Goal: Transaction & Acquisition: Purchase product/service

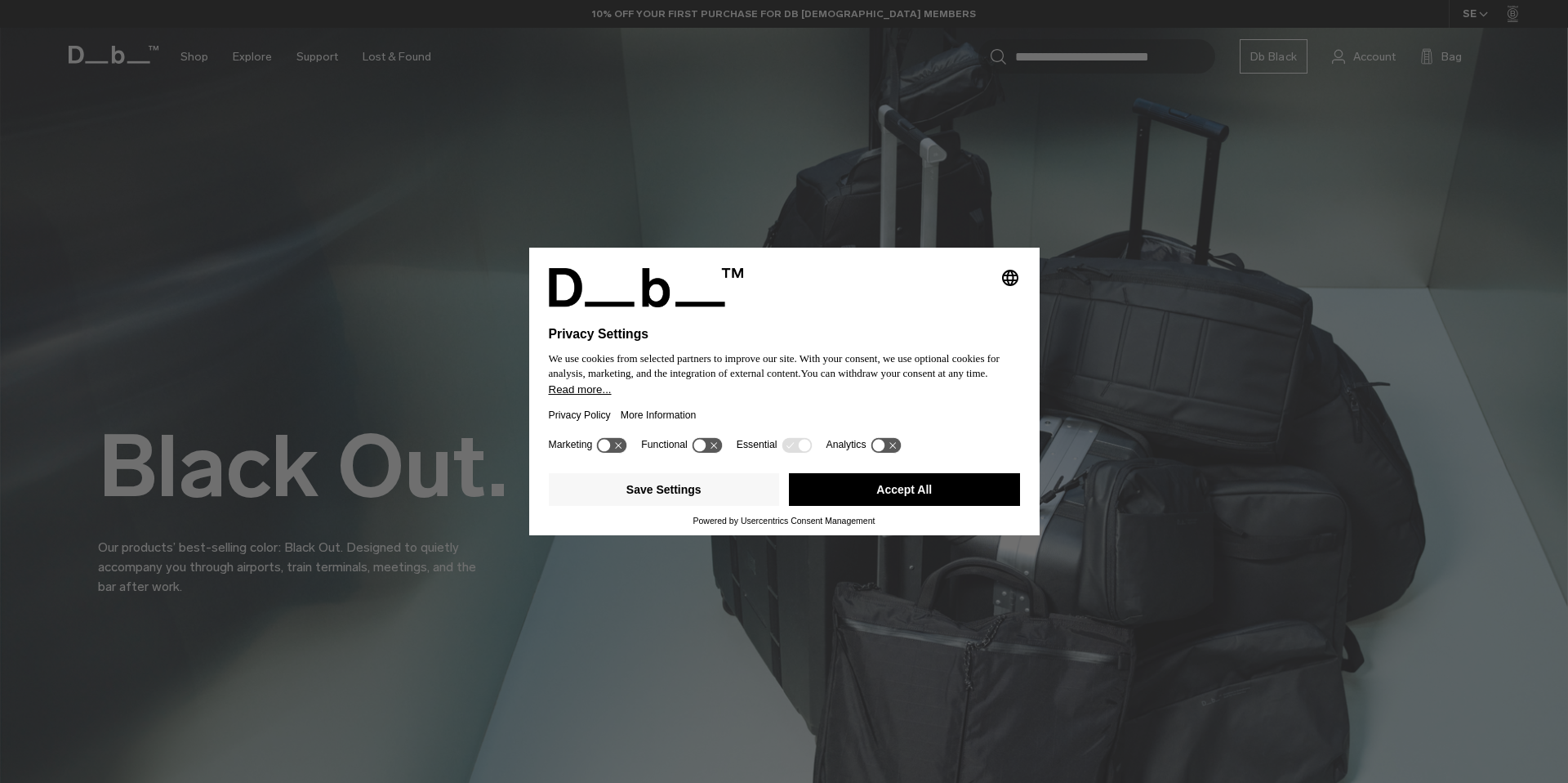
click at [918, 501] on button "Accept All" at bounding box center [904, 489] width 231 height 33
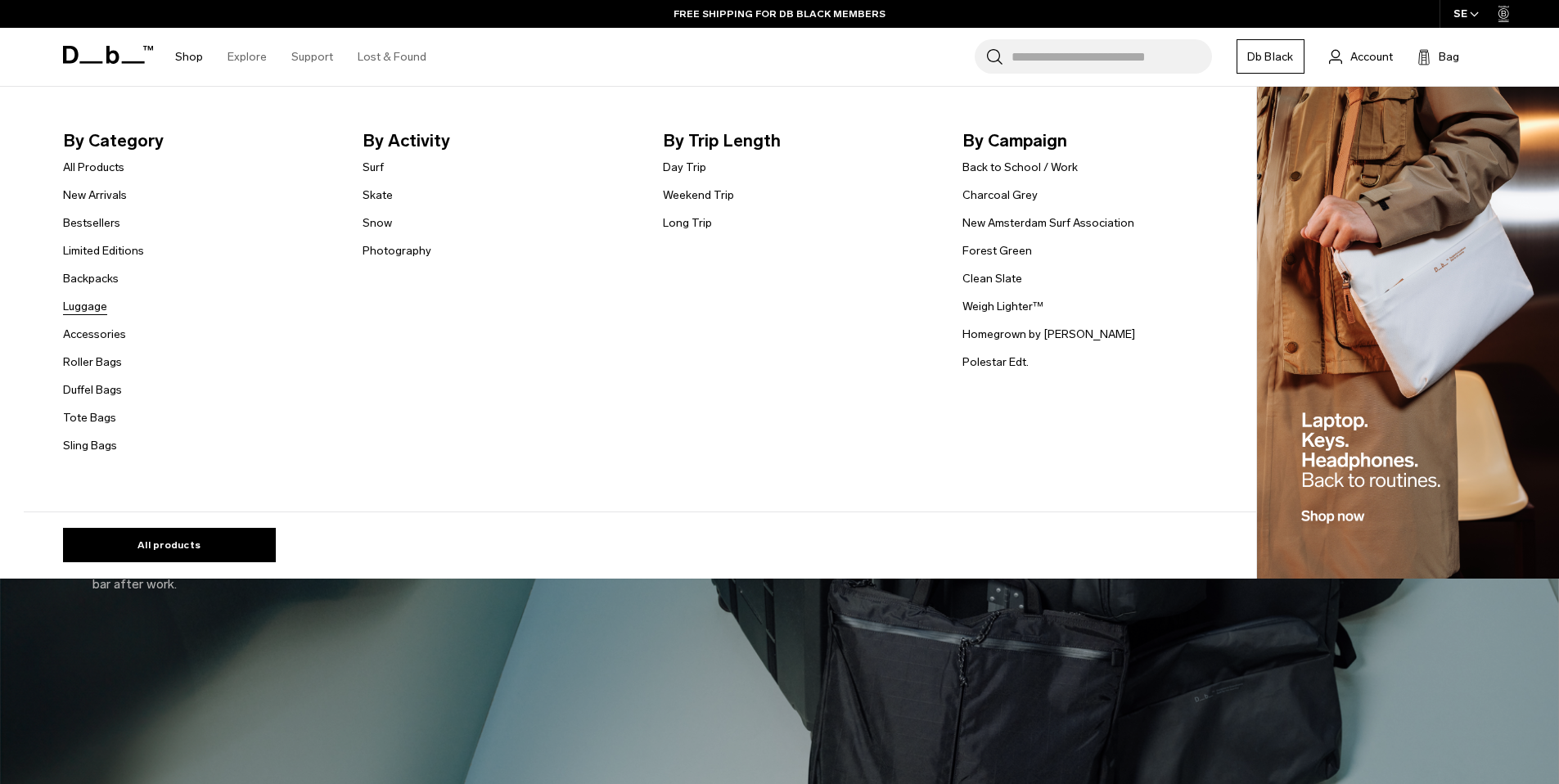
click at [101, 306] on link "Luggage" at bounding box center [86, 307] width 45 height 17
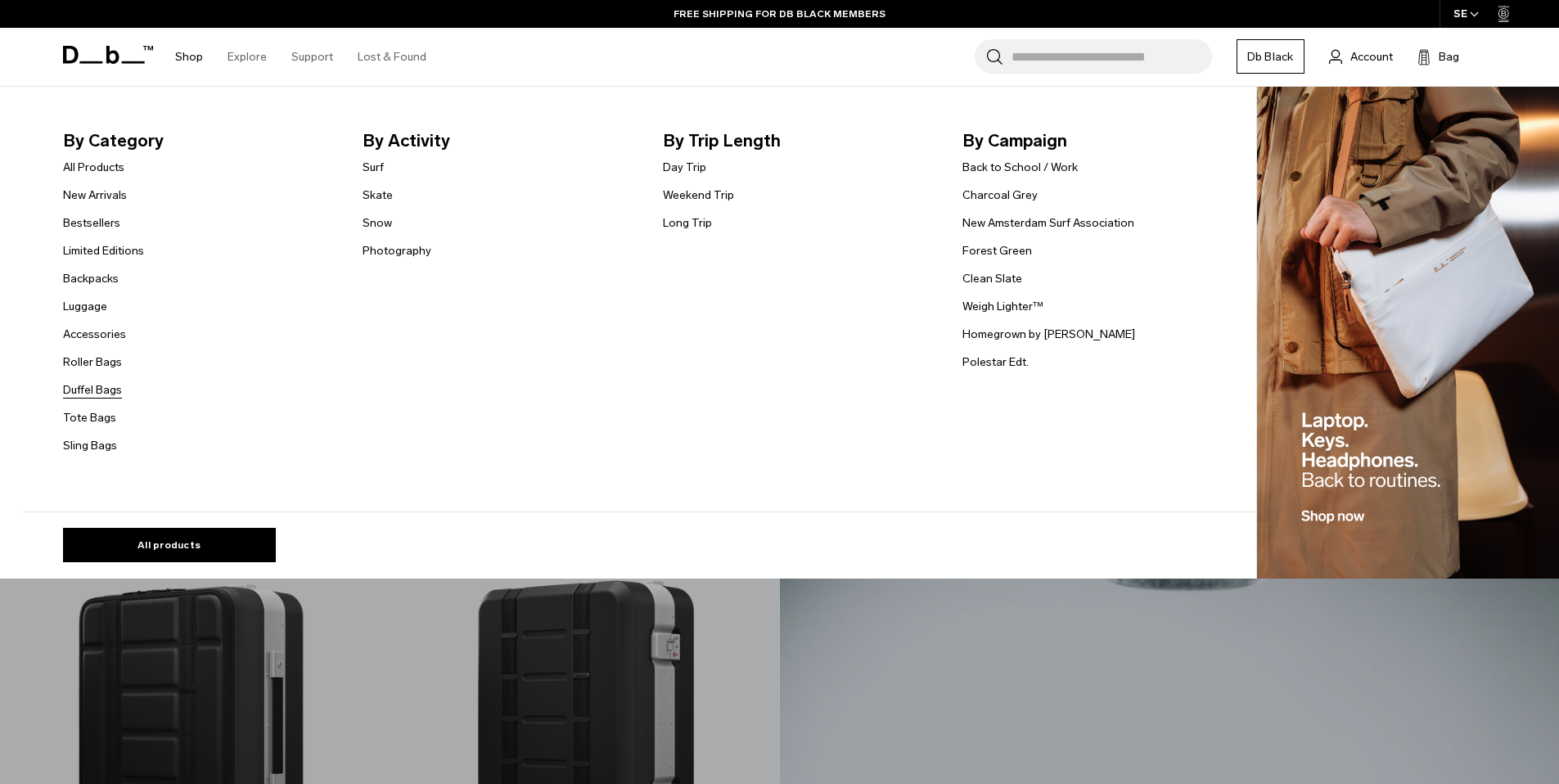
click at [116, 391] on link "Duffel Bags" at bounding box center [93, 390] width 59 height 17
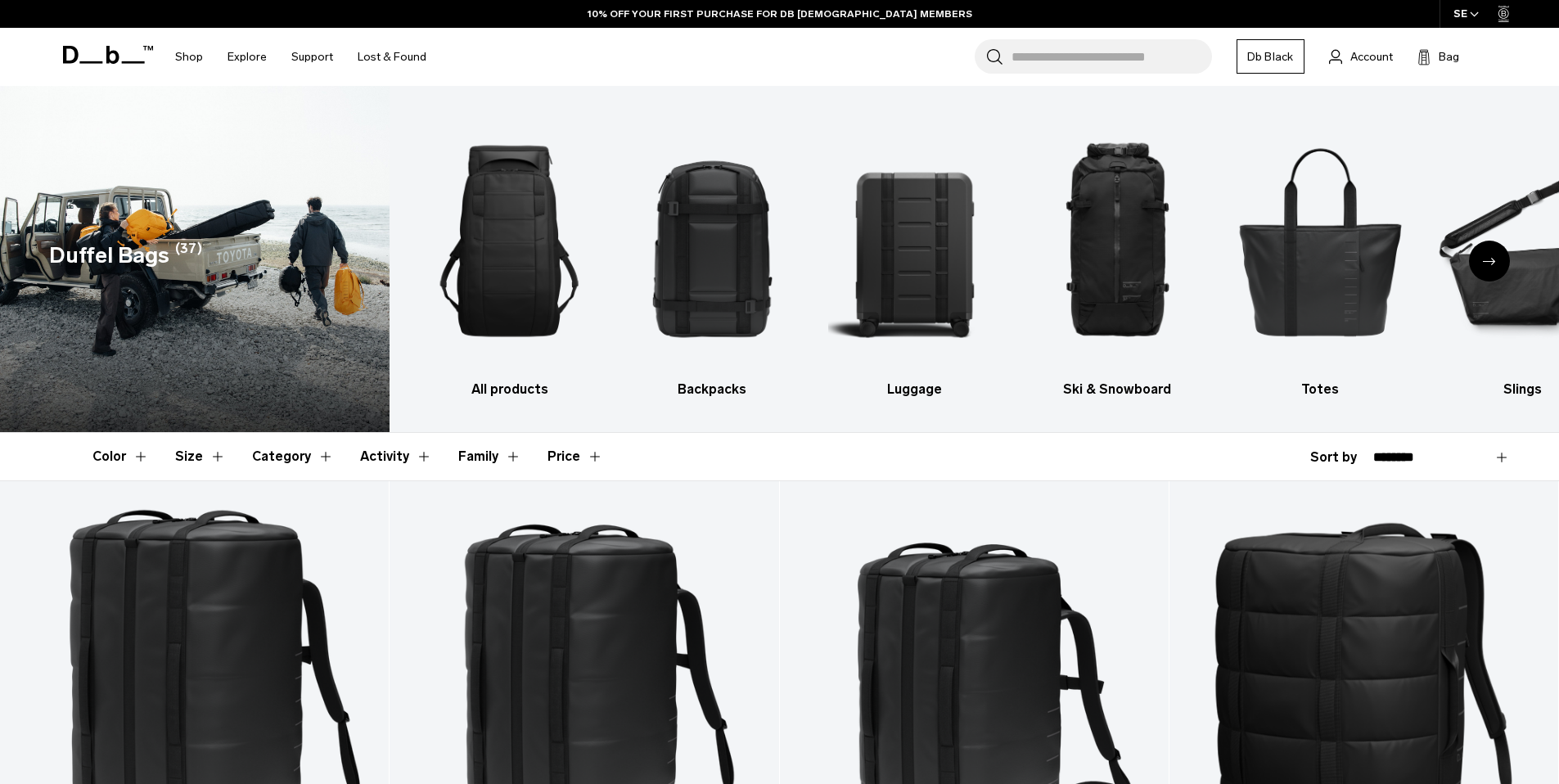
click at [1490, 260] on icon "Next slide" at bounding box center [1489, 261] width 13 height 8
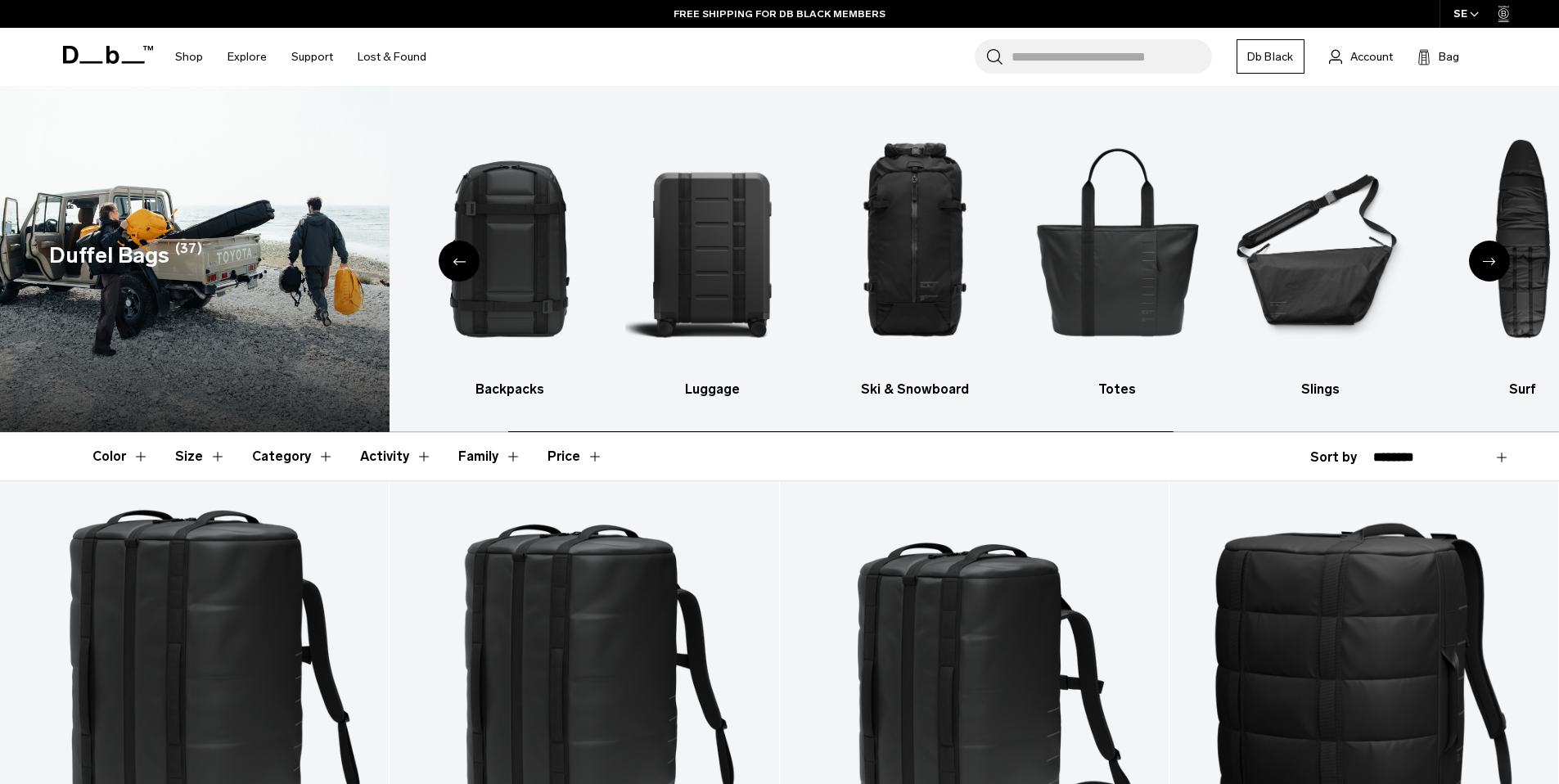
click at [1490, 260] on icon "Next slide" at bounding box center [1489, 261] width 13 height 8
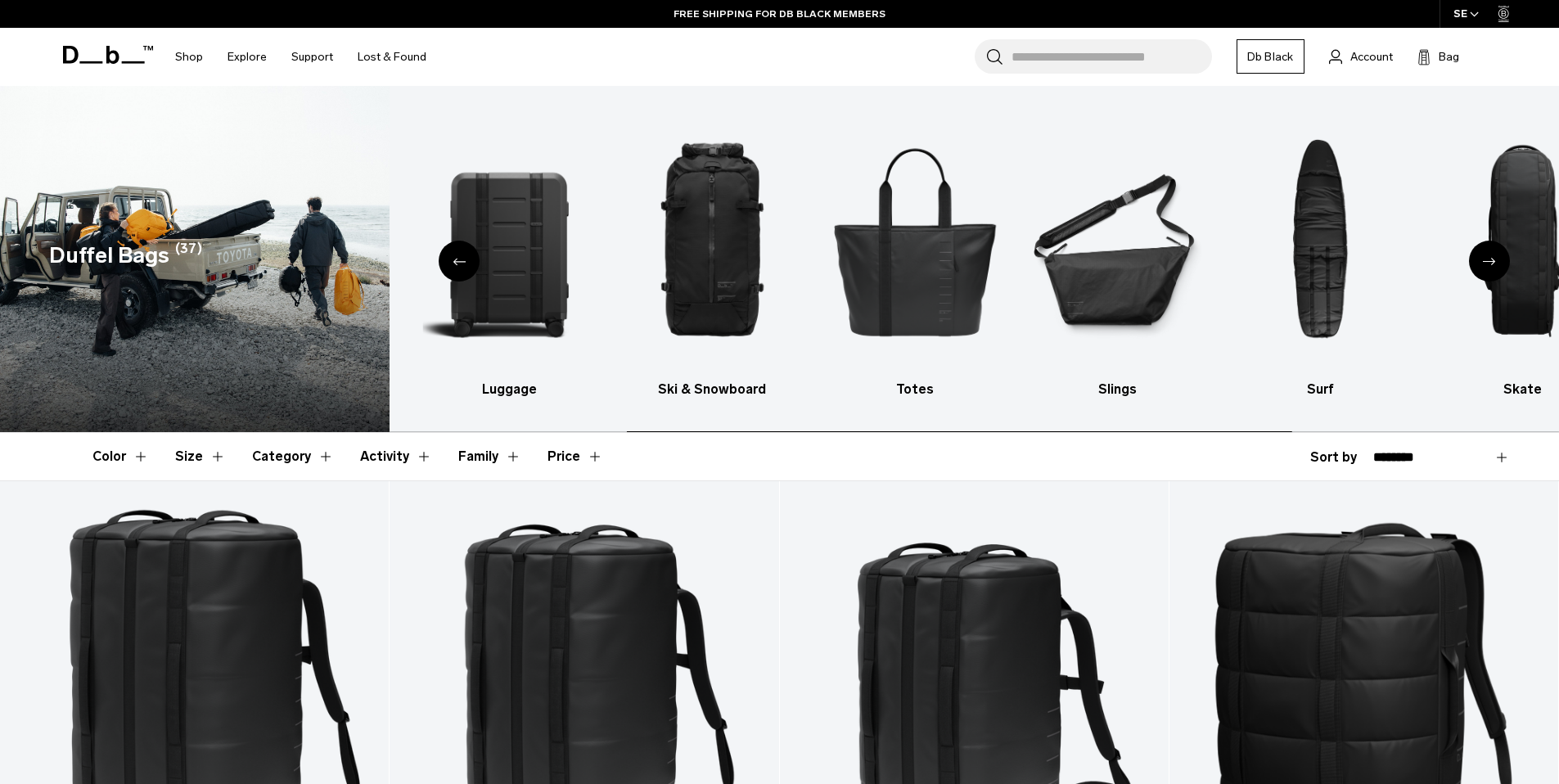
click at [1490, 260] on icon "Next slide" at bounding box center [1489, 261] width 13 height 8
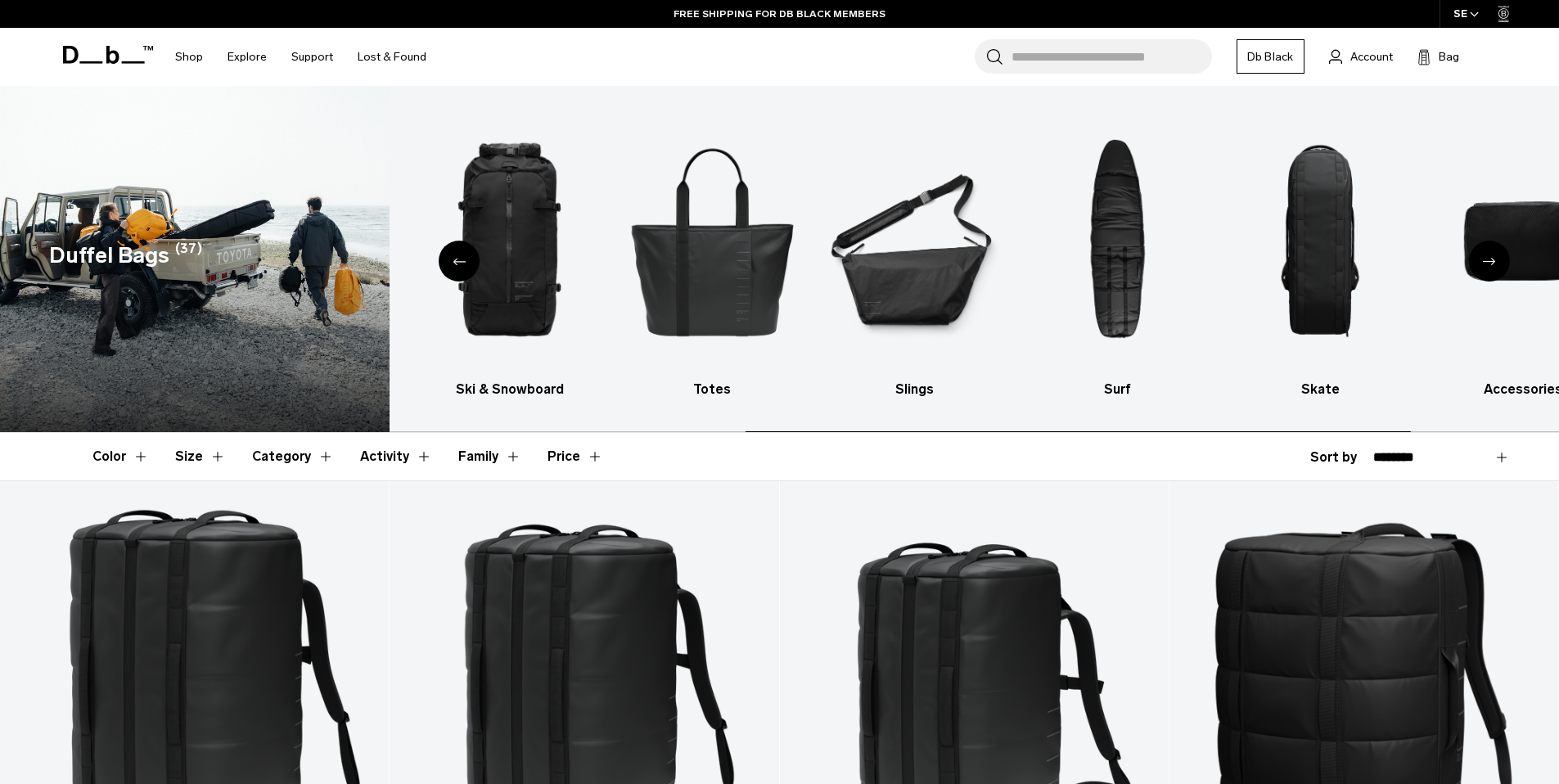
click at [1490, 260] on icon "Next slide" at bounding box center [1489, 261] width 13 height 8
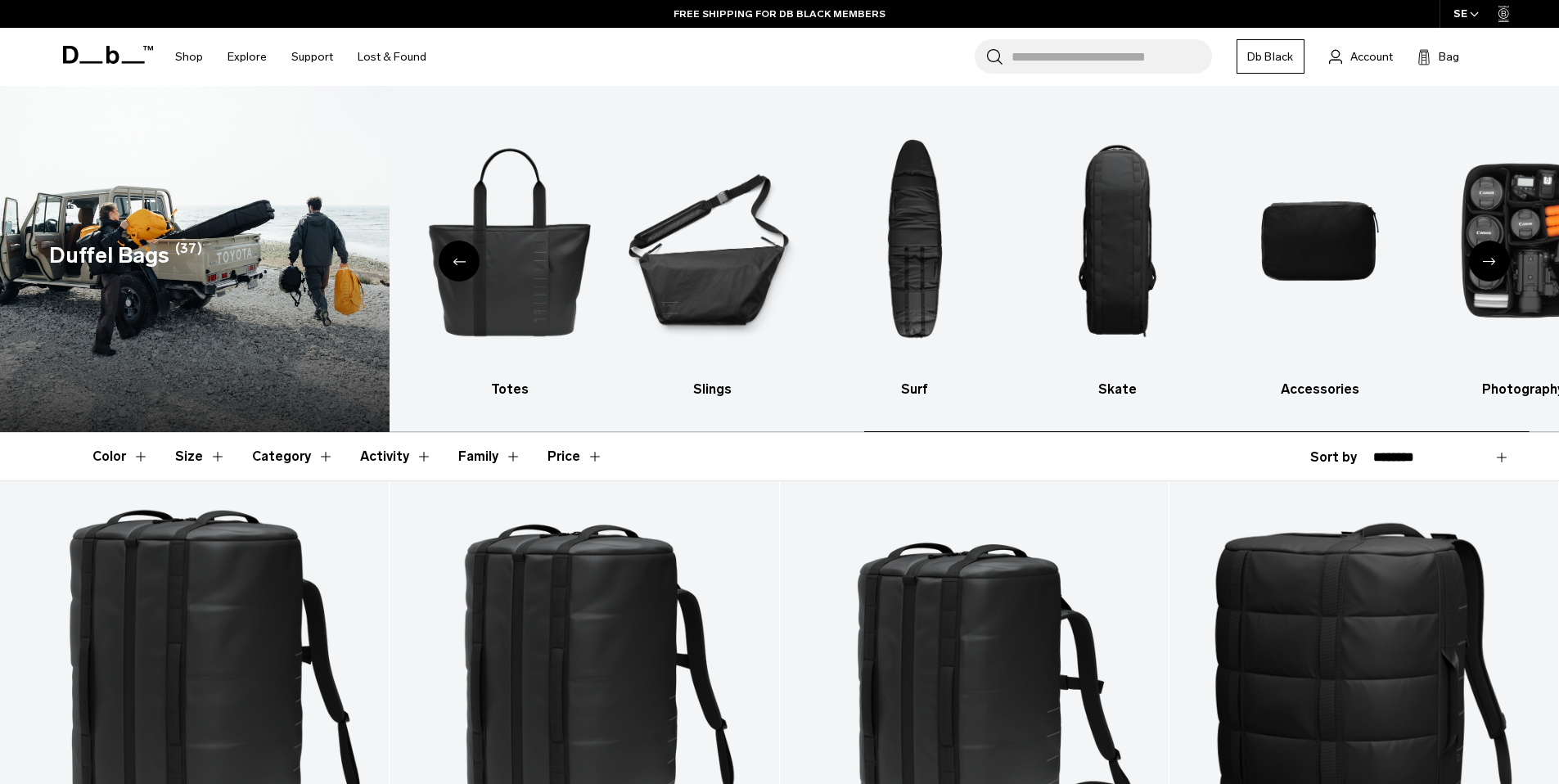
click at [1490, 260] on icon "Next slide" at bounding box center [1489, 261] width 13 height 8
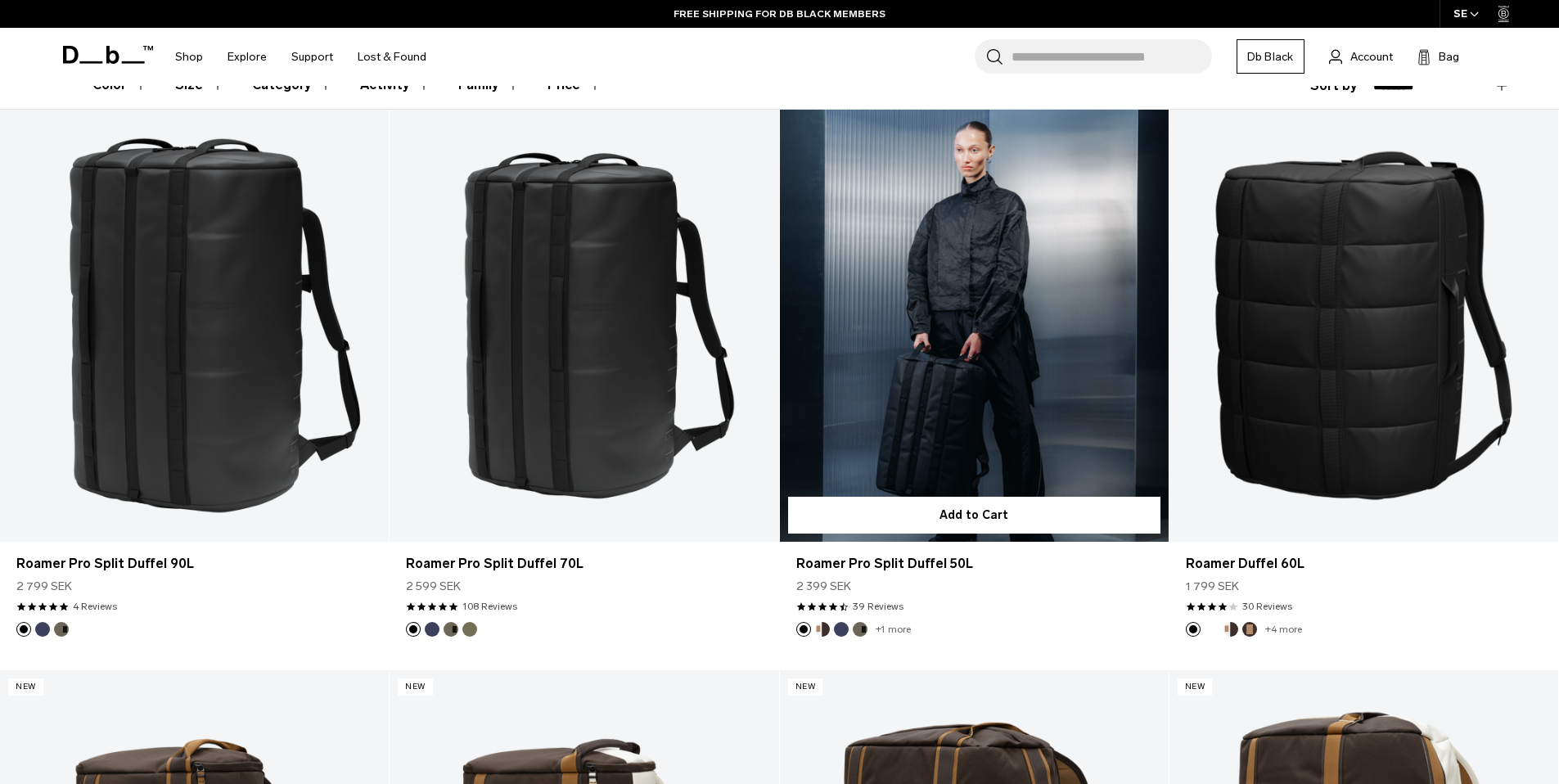
scroll to position [440, 0]
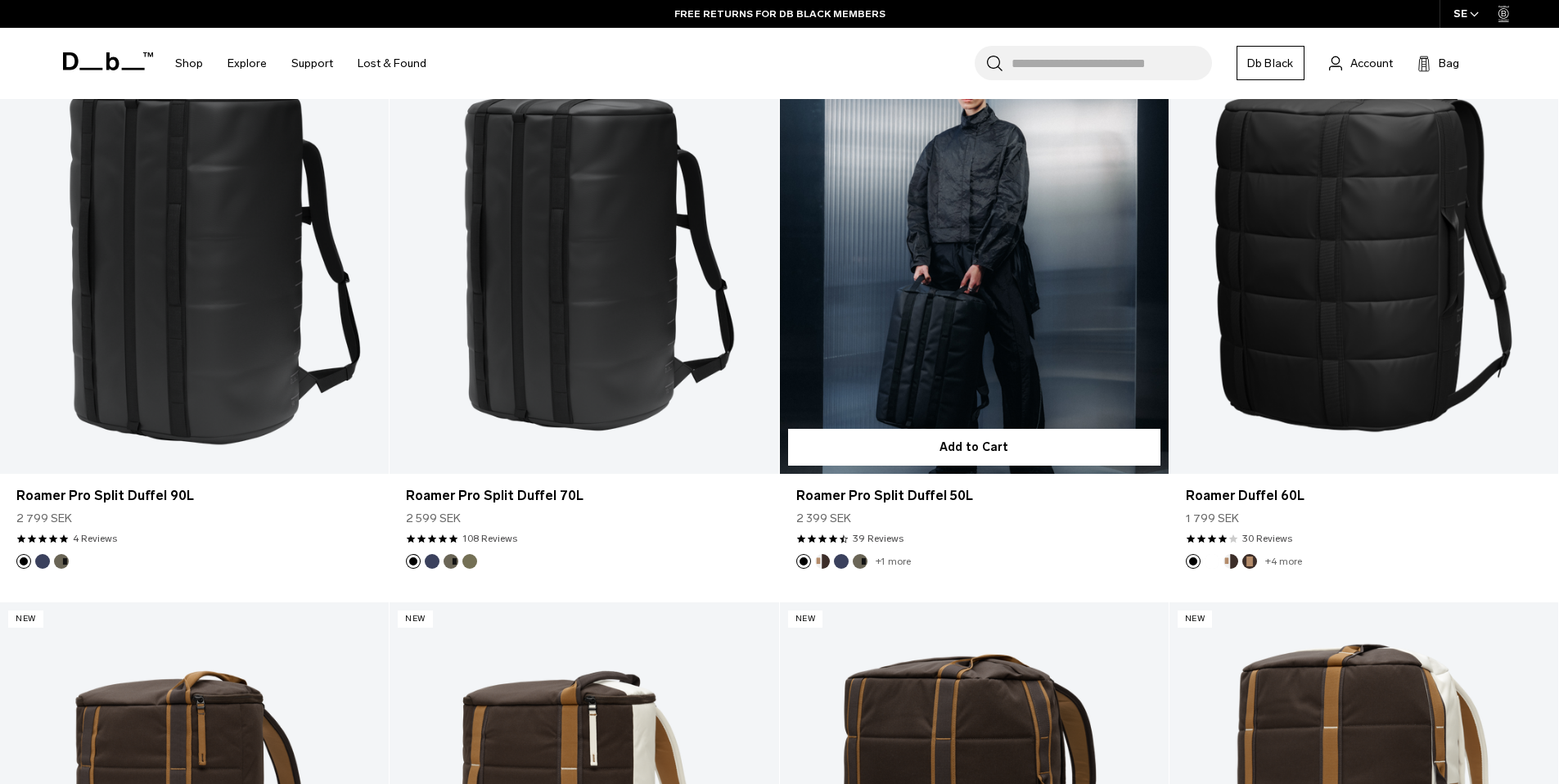
click at [988, 332] on link "Roamer Pro Split Duffel 50L" at bounding box center [974, 258] width 388 height 432
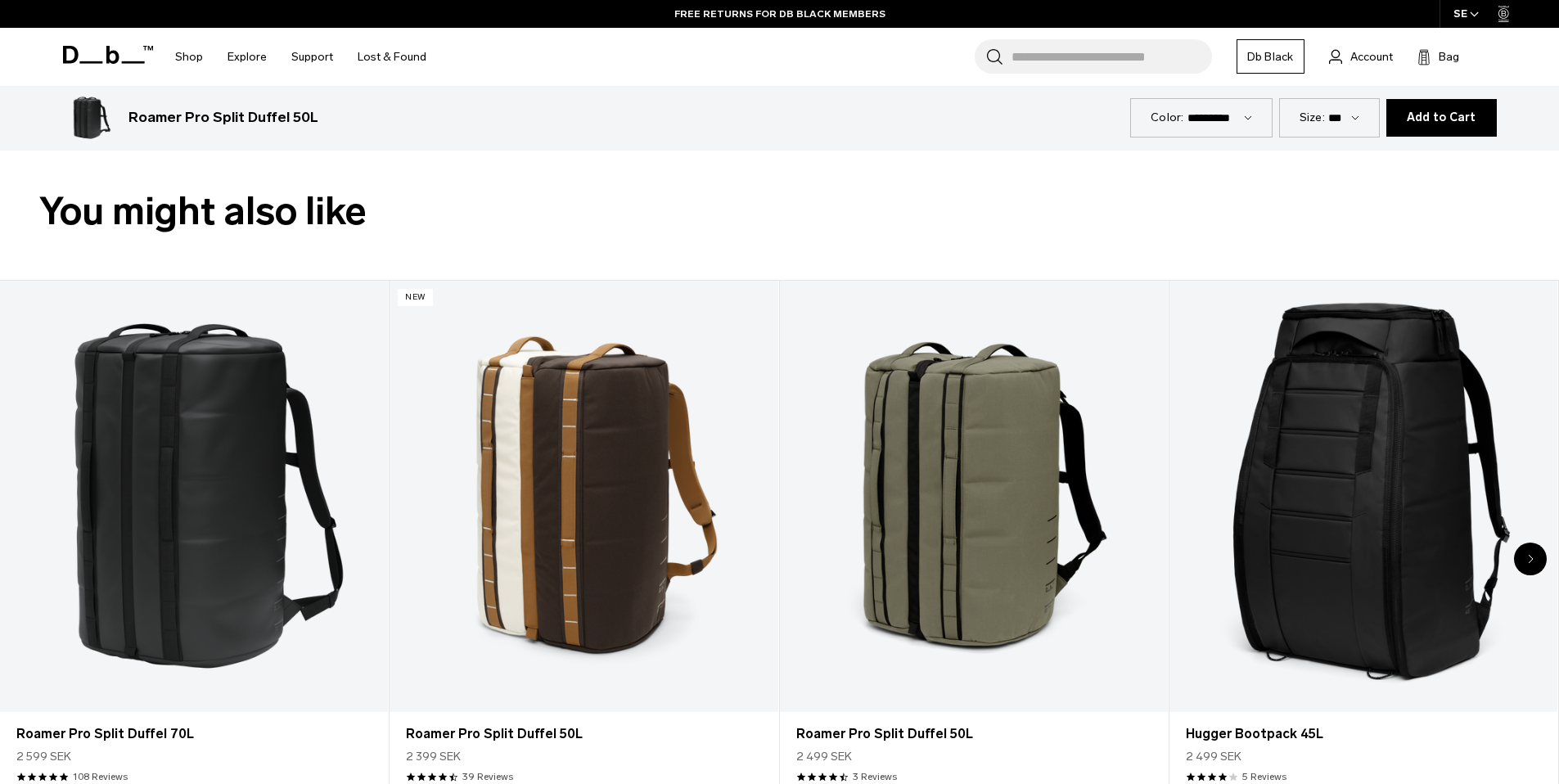
scroll to position [715, 0]
